Goal: Task Accomplishment & Management: Use online tool/utility

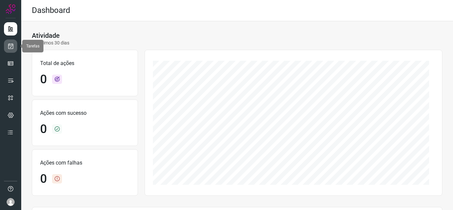
click at [11, 46] on icon at bounding box center [10, 46] width 7 height 7
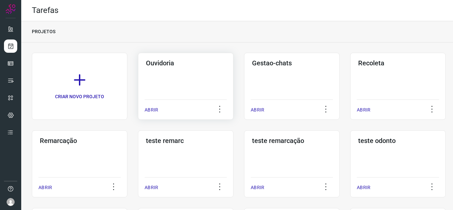
click at [152, 107] on p "ABRIR" at bounding box center [152, 110] width 14 height 7
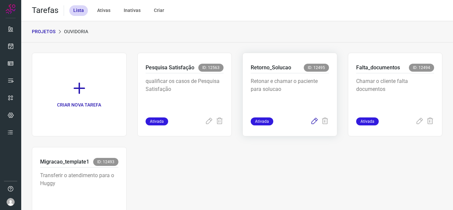
click at [311, 120] on icon at bounding box center [315, 121] width 8 height 8
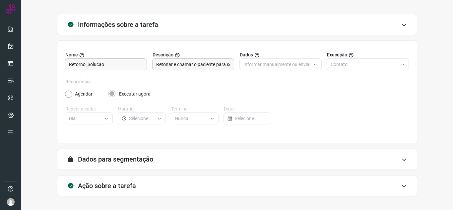
scroll to position [49, 0]
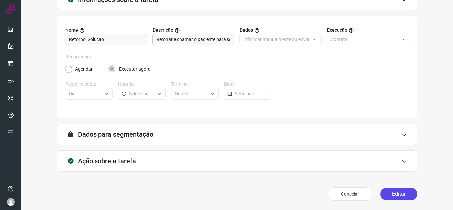
click at [382, 192] on button "Editar" at bounding box center [399, 194] width 37 height 13
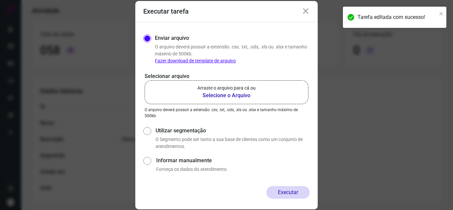
click at [227, 95] on b "Selecione o Arquivo" at bounding box center [226, 96] width 58 height 8
click at [0, 0] on input "Arraste o arquivo para cá ou Selecione o Arquivo" at bounding box center [0, 0] width 0 height 0
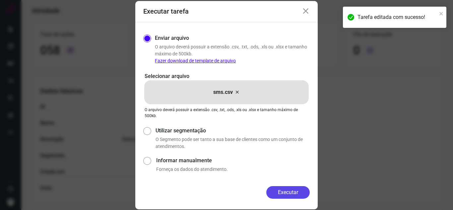
click at [284, 191] on button "Executar" at bounding box center [288, 192] width 43 height 13
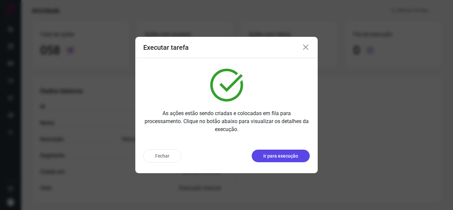
click at [277, 154] on p "Ir para execução" at bounding box center [281, 156] width 35 height 7
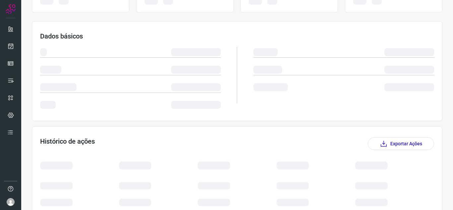
scroll to position [80, 0]
